Goal: Task Accomplishment & Management: Use online tool/utility

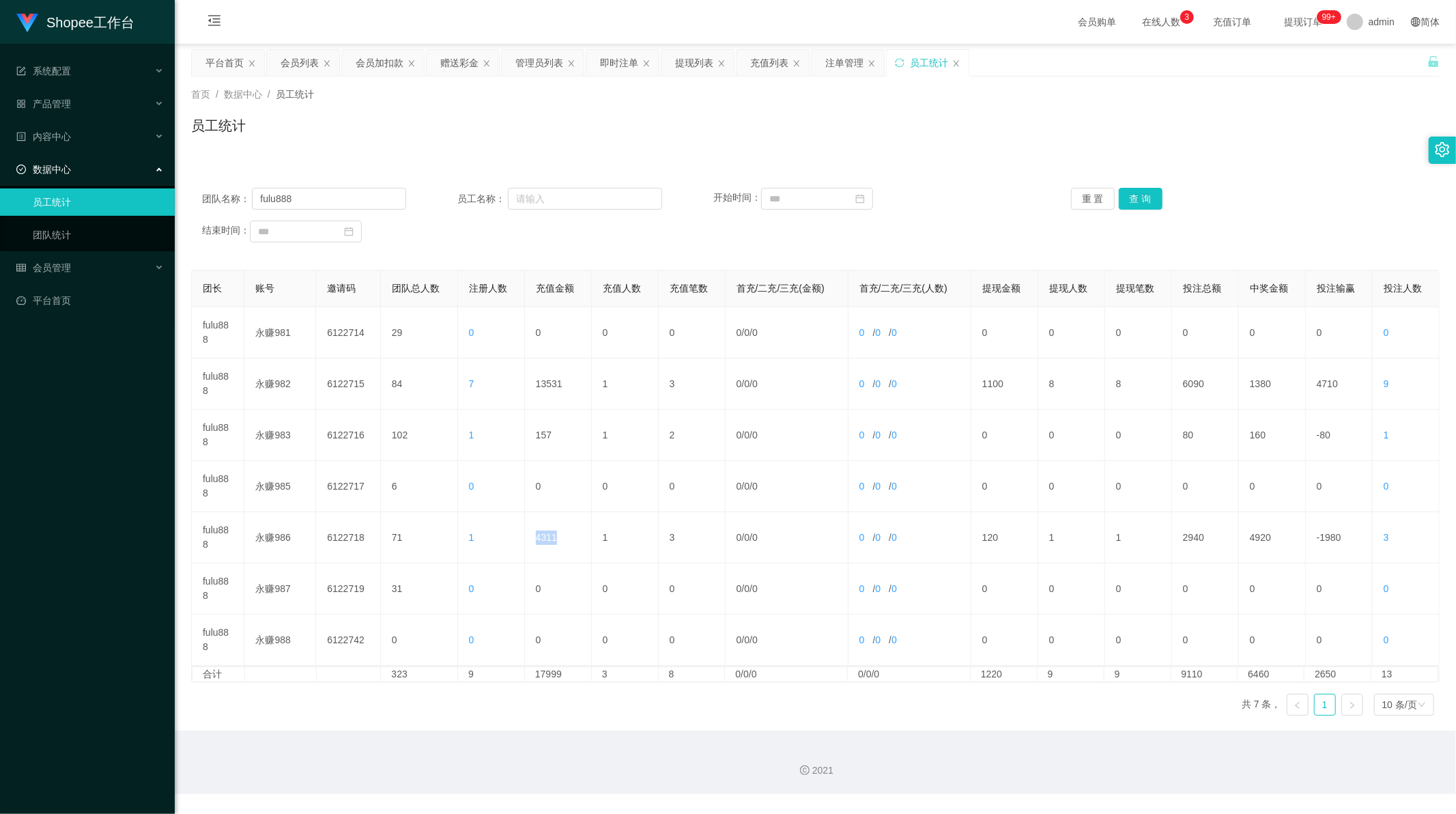
click at [368, 59] on div "会员加扣款" at bounding box center [380, 62] width 48 height 26
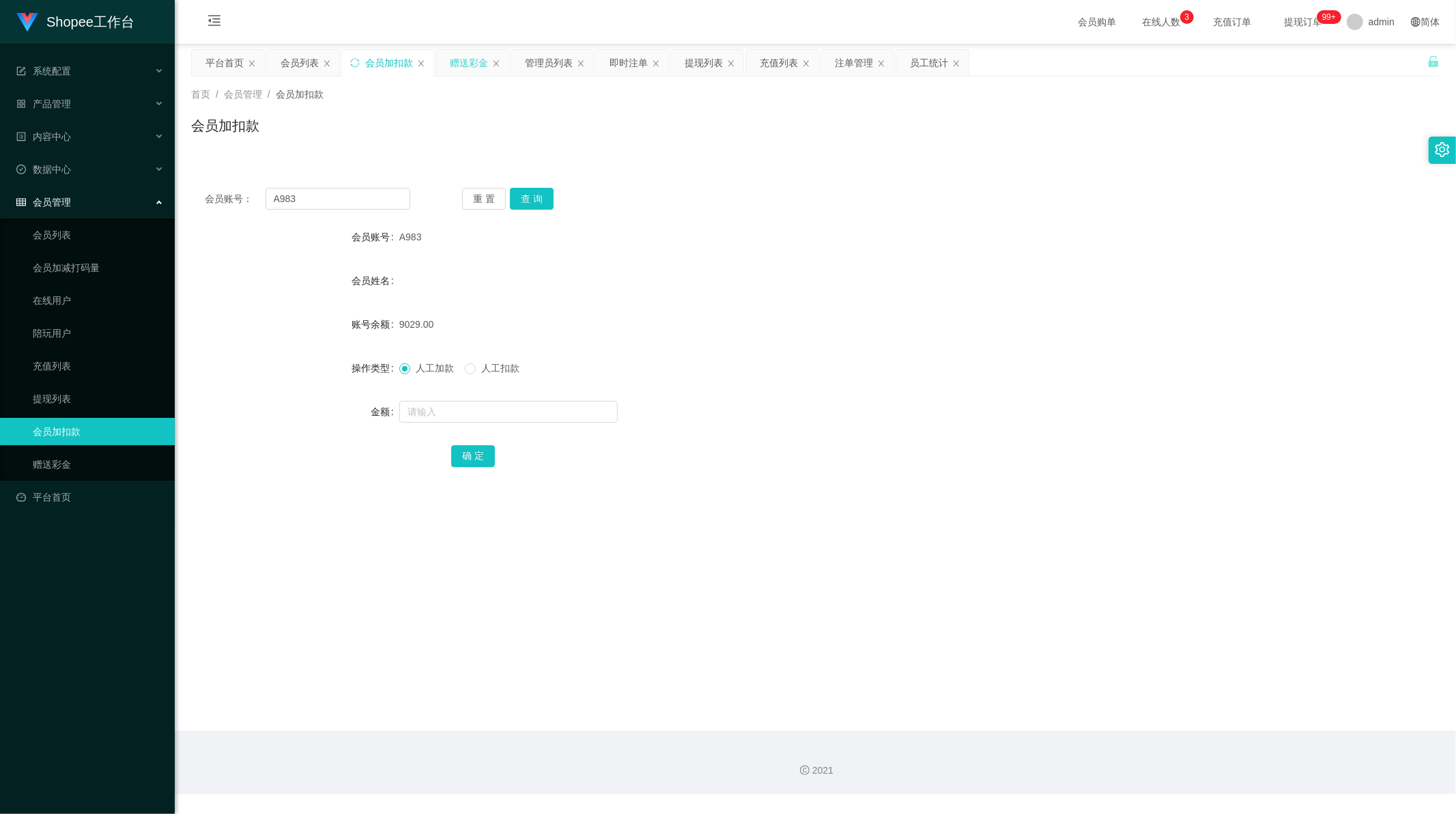
click at [458, 62] on div "赠送彩金" at bounding box center [469, 62] width 38 height 26
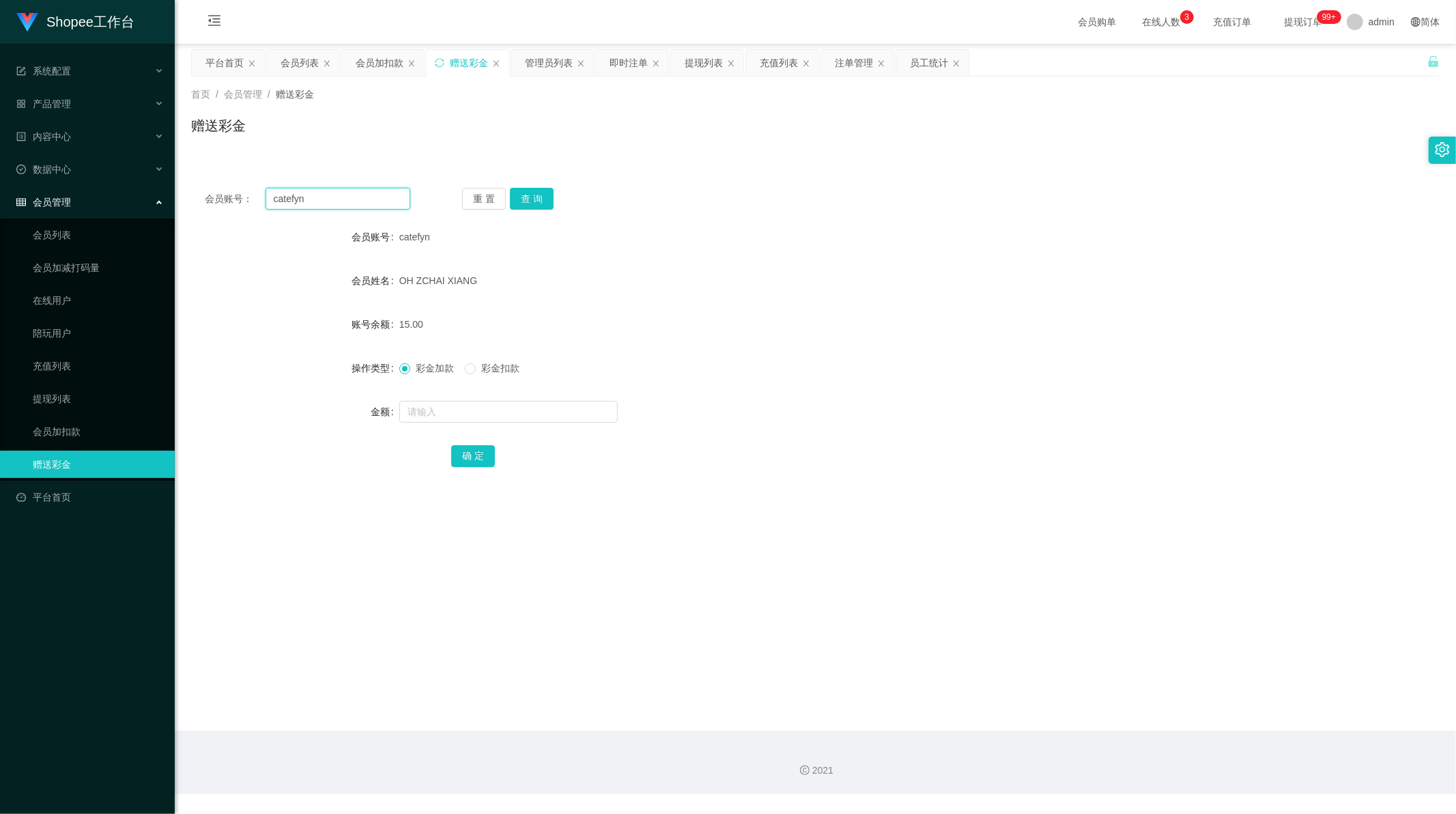
click at [364, 199] on input "catefyn" at bounding box center [339, 199] width 145 height 22
paste input "Linda96"
type input "Linda96"
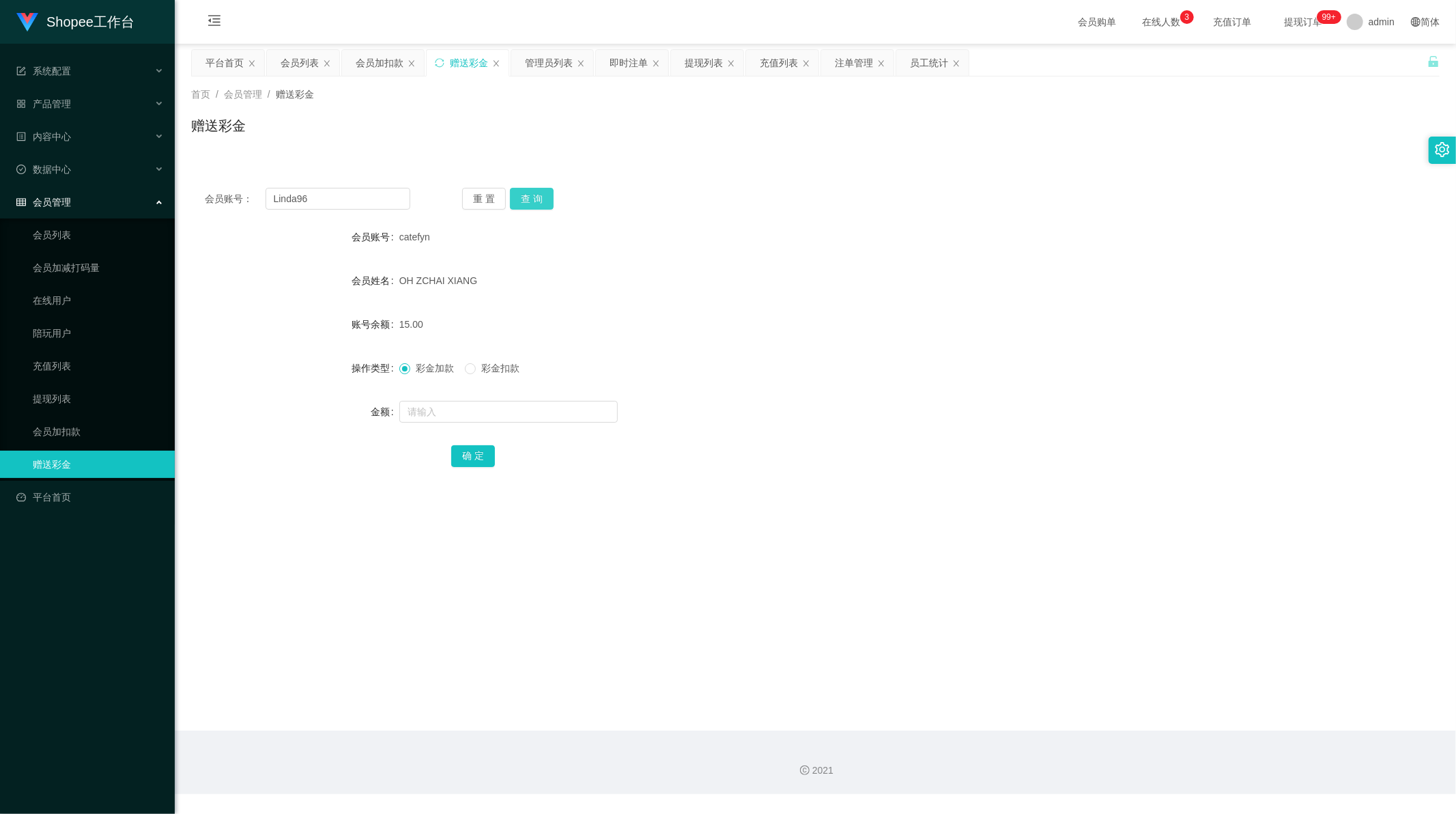
click at [536, 195] on button "查 询" at bounding box center [532, 199] width 44 height 22
click at [473, 412] on input "text" at bounding box center [509, 412] width 219 height 22
paste input "1000"
type input "1000"
click at [468, 451] on button "确 定" at bounding box center [473, 457] width 44 height 22
